Goal: Communication & Community: Answer question/provide support

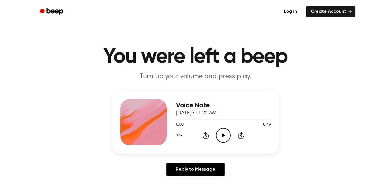
click at [223, 133] on icon "Play Audio" at bounding box center [223, 135] width 15 height 15
click at [223, 133] on icon "Pause Audio" at bounding box center [223, 135] width 15 height 15
click at [223, 133] on icon "Play Audio" at bounding box center [223, 135] width 15 height 15
click at [223, 133] on icon "Pause Audio" at bounding box center [223, 135] width 15 height 15
click at [223, 135] on icon at bounding box center [223, 135] width 3 height 4
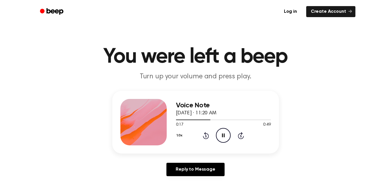
click at [221, 134] on icon "Pause Audio" at bounding box center [223, 135] width 15 height 15
click at [203, 120] on div at bounding box center [193, 119] width 35 height 1
click at [224, 134] on icon "Play Audio" at bounding box center [223, 135] width 15 height 15
click at [224, 134] on icon at bounding box center [223, 135] width 3 height 4
click at [209, 118] on div at bounding box center [223, 119] width 95 height 5
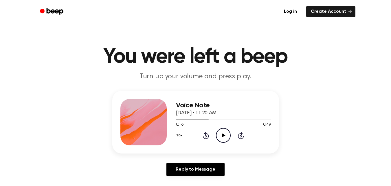
click at [221, 134] on icon "Play Audio" at bounding box center [223, 135] width 15 height 15
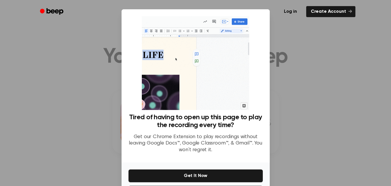
click at [89, 100] on div at bounding box center [195, 93] width 391 height 186
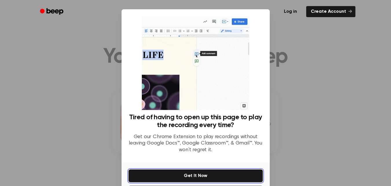
click at [195, 176] on button "Get It Now" at bounding box center [196, 175] width 134 height 13
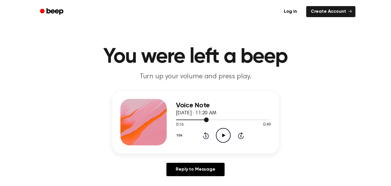
click at [202, 119] on div at bounding box center [223, 119] width 95 height 5
click at [223, 135] on icon at bounding box center [223, 135] width 3 height 4
click at [216, 119] on div at bounding box center [204, 119] width 56 height 1
click at [209, 119] on div at bounding box center [199, 119] width 46 height 1
click at [221, 133] on icon "Pause Audio" at bounding box center [223, 135] width 15 height 15
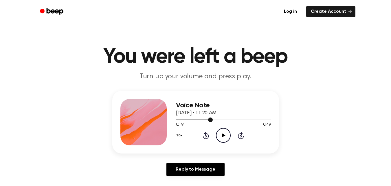
click at [184, 119] on div at bounding box center [194, 119] width 37 height 1
click at [224, 135] on icon at bounding box center [223, 135] width 3 height 4
click at [205, 119] on div at bounding box center [223, 119] width 95 height 5
click at [192, 119] on div at bounding box center [190, 119] width 29 height 1
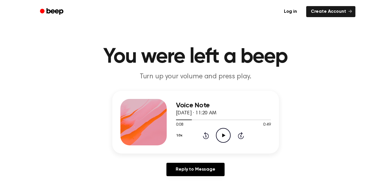
click at [223, 135] on icon at bounding box center [223, 135] width 3 height 4
click at [204, 120] on div at bounding box center [223, 119] width 95 height 5
click at [223, 134] on icon at bounding box center [223, 135] width 3 height 4
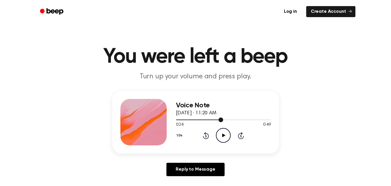
click at [177, 120] on div at bounding box center [223, 119] width 95 height 5
click at [225, 133] on icon "Play Audio" at bounding box center [223, 135] width 15 height 15
click at [223, 135] on icon at bounding box center [223, 135] width 3 height 4
click at [223, 133] on icon "Play Audio" at bounding box center [223, 135] width 15 height 15
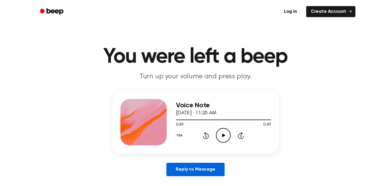
click at [189, 168] on link "Reply to Message" at bounding box center [195, 168] width 58 height 13
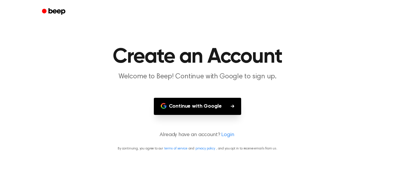
click at [193, 105] on button "Continue with Google" at bounding box center [198, 106] width 88 height 17
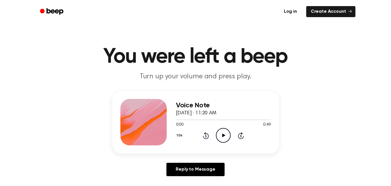
click at [291, 14] on link "Log in" at bounding box center [290, 11] width 25 height 13
click at [328, 12] on link "Create Account" at bounding box center [330, 11] width 49 height 11
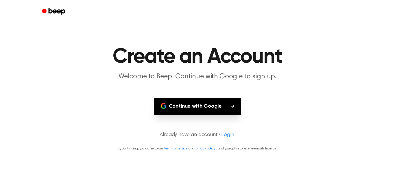
click at [229, 136] on link "Login" at bounding box center [227, 135] width 13 height 8
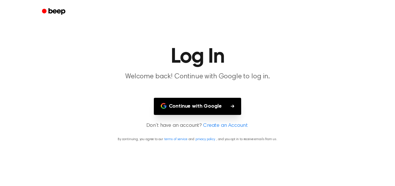
click at [206, 107] on button "Continue with Google" at bounding box center [198, 106] width 88 height 17
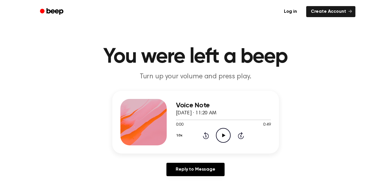
click at [223, 135] on icon at bounding box center [223, 135] width 3 height 4
click at [254, 120] on div at bounding box center [223, 119] width 95 height 1
click at [269, 120] on div at bounding box center [223, 119] width 95 height 1
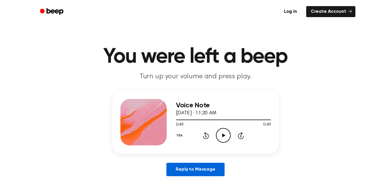
click at [197, 168] on link "Reply to Message" at bounding box center [195, 168] width 58 height 13
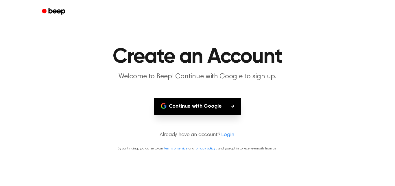
click at [204, 104] on button "Continue with Google" at bounding box center [198, 106] width 88 height 17
click at [91, 51] on h1 "Create an Account" at bounding box center [198, 56] width 296 height 21
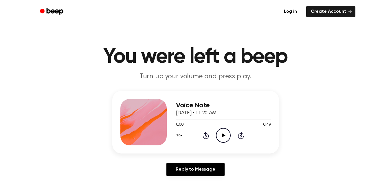
click at [224, 130] on icon "Play Audio" at bounding box center [223, 135] width 15 height 15
click at [224, 130] on icon "Pause Audio" at bounding box center [223, 135] width 15 height 15
